Goal: Task Accomplishment & Management: Manage account settings

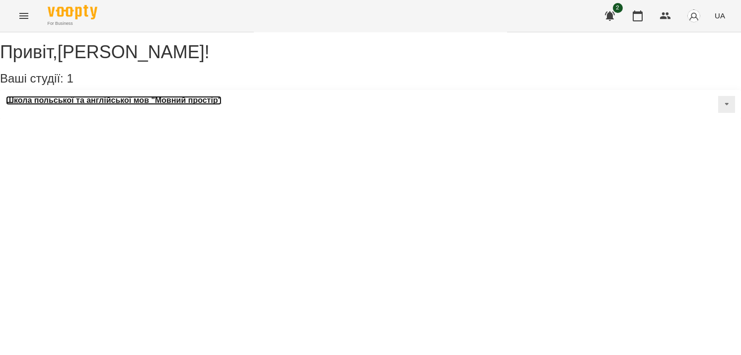
click at [91, 105] on h3 "Школа польської та англійської мов "Мовний простір"" at bounding box center [113, 100] width 215 height 9
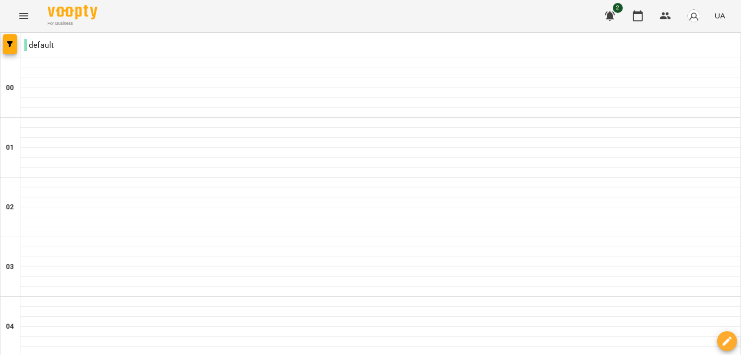
scroll to position [1059, 0]
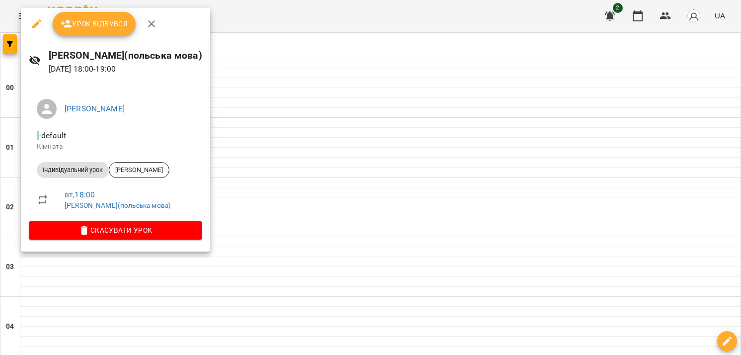
click at [87, 34] on button "Урок відбувся" at bounding box center [94, 24] width 83 height 24
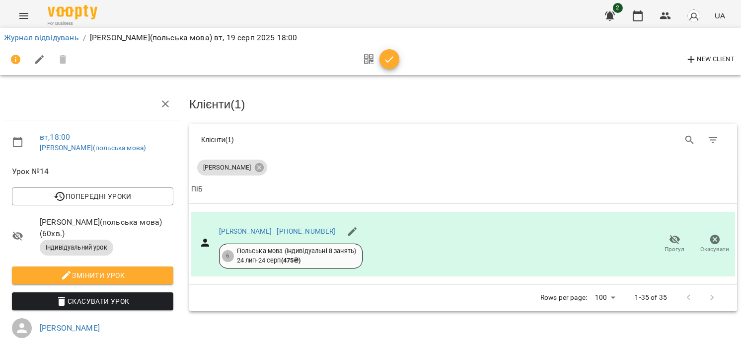
click at [388, 61] on icon "button" at bounding box center [389, 59] width 8 height 6
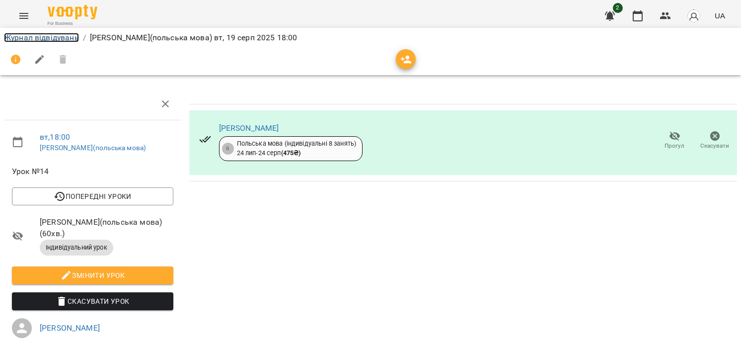
click at [59, 34] on link "Журнал відвідувань" at bounding box center [41, 37] width 75 height 9
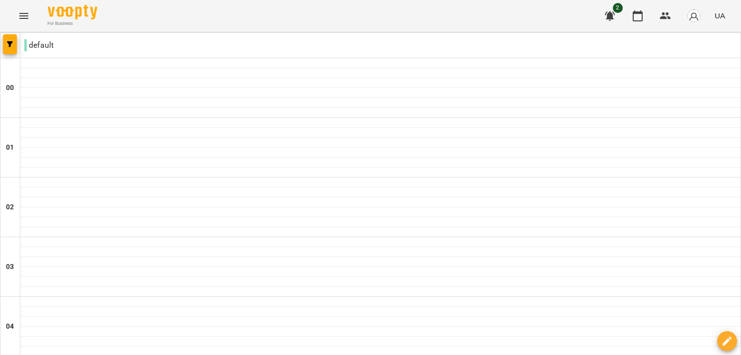
scroll to position [993, 0]
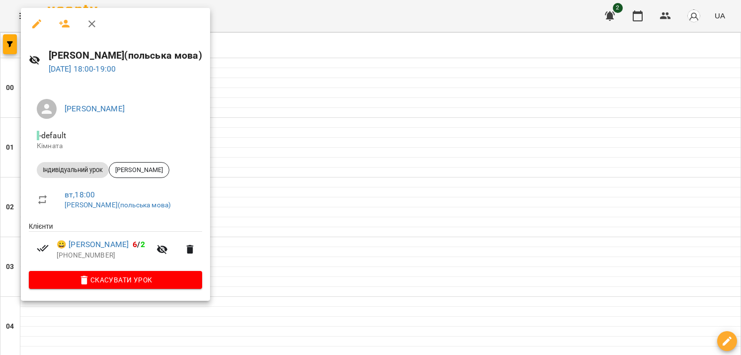
click at [410, 143] on div at bounding box center [370, 177] width 741 height 355
